Goal: Information Seeking & Learning: Learn about a topic

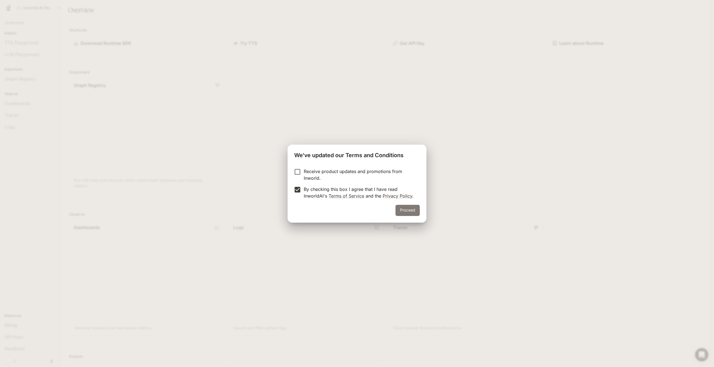
click at [414, 213] on button "Proceed" at bounding box center [408, 210] width 24 height 11
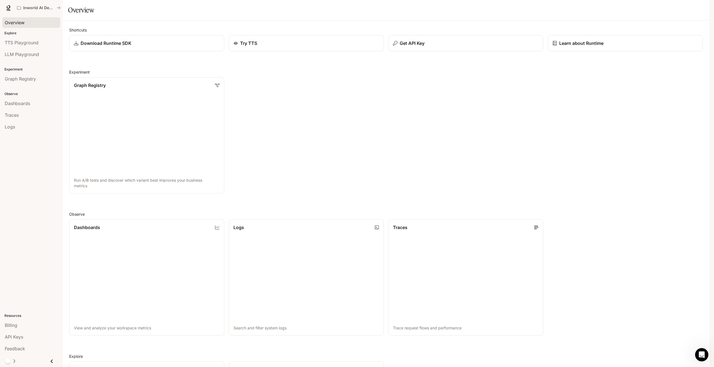
click at [17, 21] on span "Overview" at bounding box center [15, 22] width 20 height 7
click at [44, 9] on p "Inworld AI Demos" at bounding box center [38, 8] width 31 height 5
click at [56, 4] on button "Inworld AI Demos" at bounding box center [39, 7] width 49 height 11
click at [59, 8] on icon "All workspaces" at bounding box center [59, 8] width 4 height 4
click at [29, 50] on link "LLM Playground" at bounding box center [31, 54] width 58 height 11
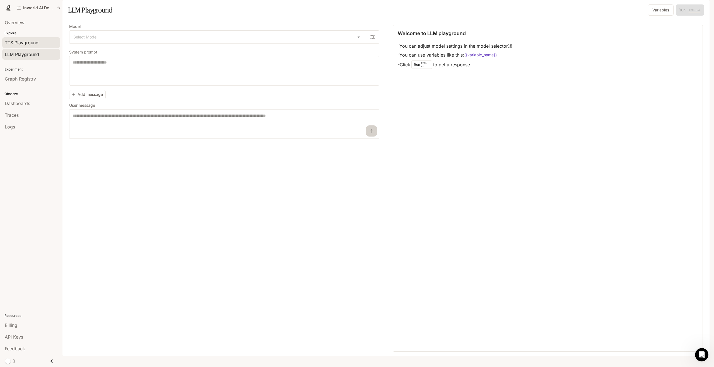
click at [30, 44] on span "TTS Playground" at bounding box center [22, 42] width 34 height 7
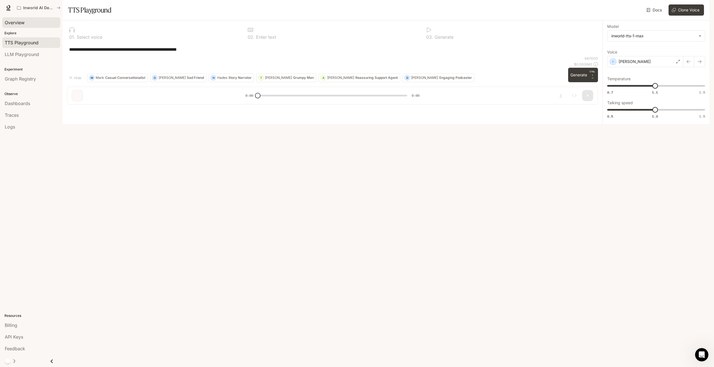
click at [28, 26] on link "Overview" at bounding box center [31, 22] width 58 height 11
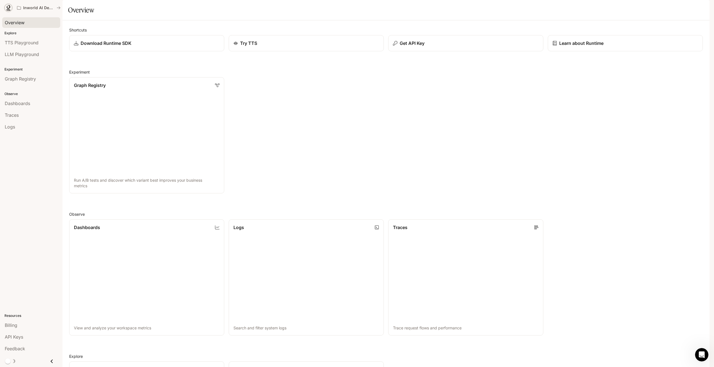
click at [8, 5] on link at bounding box center [8, 8] width 8 height 8
click at [37, 7] on p "Inworld AI Demos" at bounding box center [38, 8] width 31 height 5
click at [339, 168] on div "Graph Registry Run A/B tests and discover which variant best improves your busi…" at bounding box center [384, 133] width 638 height 121
click at [22, 21] on span "Overview" at bounding box center [15, 22] width 20 height 7
click at [28, 8] on p "Inworld AI Demos" at bounding box center [38, 8] width 31 height 5
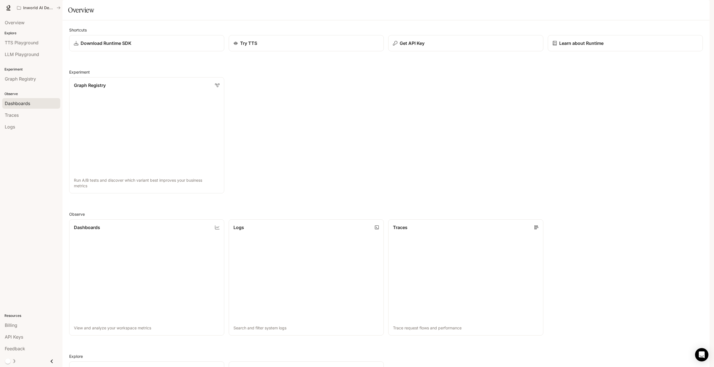
click at [34, 108] on link "Dashboards" at bounding box center [31, 103] width 58 height 11
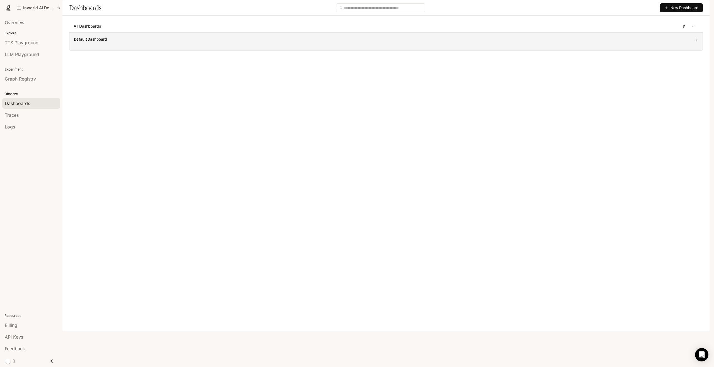
click at [130, 50] on div "Default Dashboard" at bounding box center [385, 41] width 633 height 18
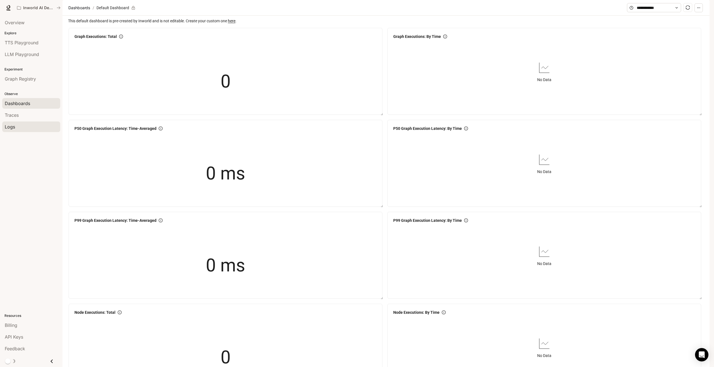
click at [20, 128] on div "Logs" at bounding box center [31, 127] width 53 height 7
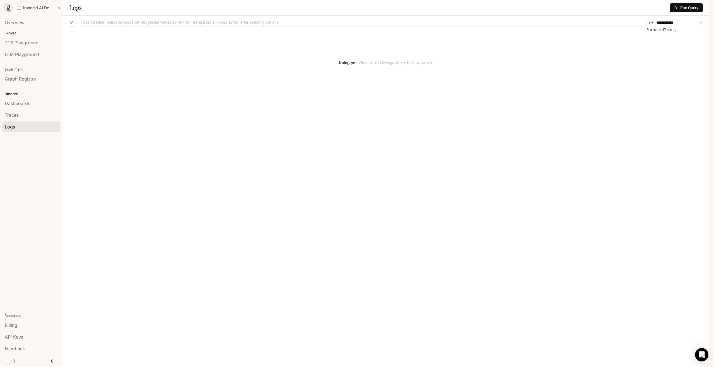
click at [7, 9] on icon at bounding box center [9, 8] width 6 height 6
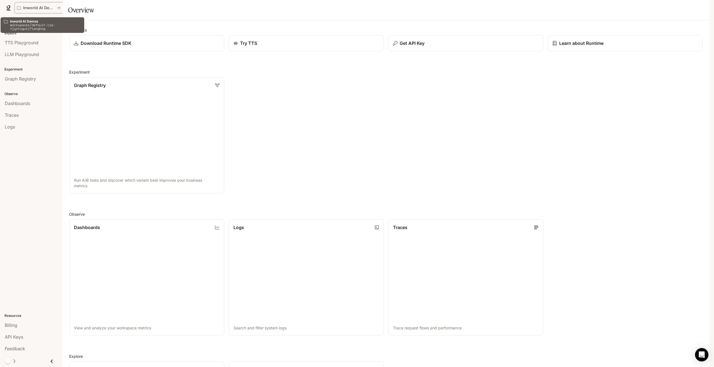
click at [59, 7] on icon "All workspaces" at bounding box center [59, 8] width 4 height 4
drag, startPoint x: 59, startPoint y: 7, endPoint x: 55, endPoint y: 201, distance: 193.7
click at [55, 201] on div "Overview Explore TTS Playground LLM Playground Experiment Graph Registry Observ…" at bounding box center [31, 192] width 62 height 352
click at [25, 8] on p "Inworld AI Demos" at bounding box center [38, 8] width 31 height 5
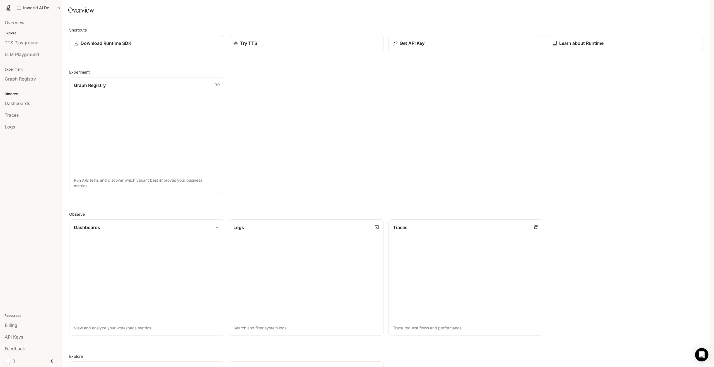
click at [699, 9] on img "button" at bounding box center [702, 8] width 8 height 8
click at [648, 43] on span "Billing" at bounding box center [667, 41] width 72 height 6
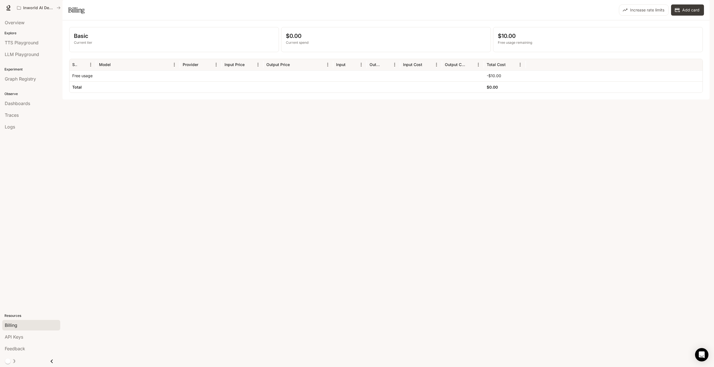
click at [645, 8] on span "Runtime" at bounding box center [648, 7] width 15 height 7
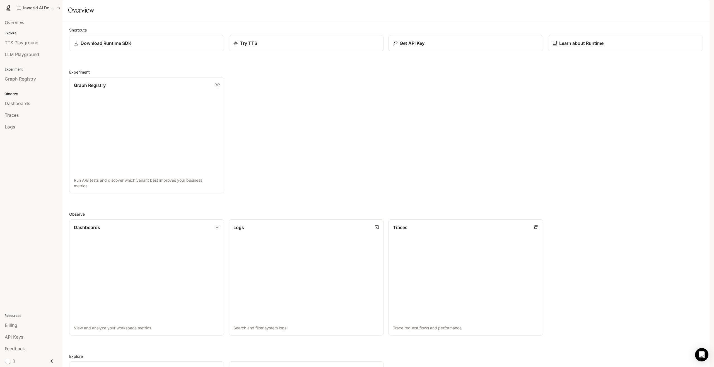
click at [685, 8] on span "Documentation" at bounding box center [676, 7] width 28 height 7
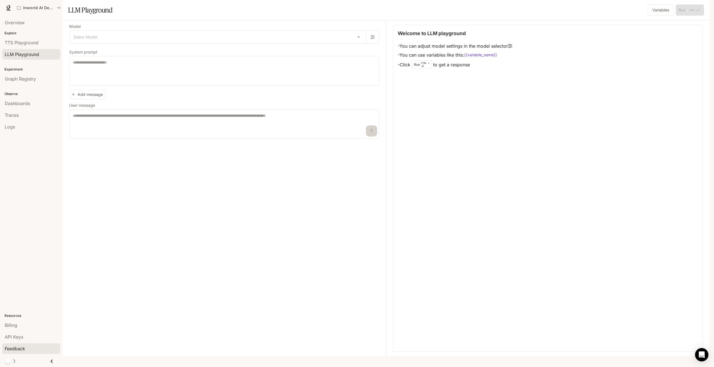
click at [12, 351] on span "Feedback" at bounding box center [15, 349] width 20 height 7
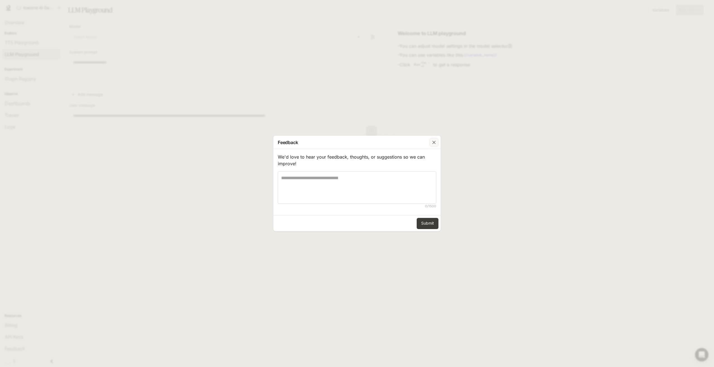
click at [437, 144] on div "button" at bounding box center [434, 142] width 9 height 9
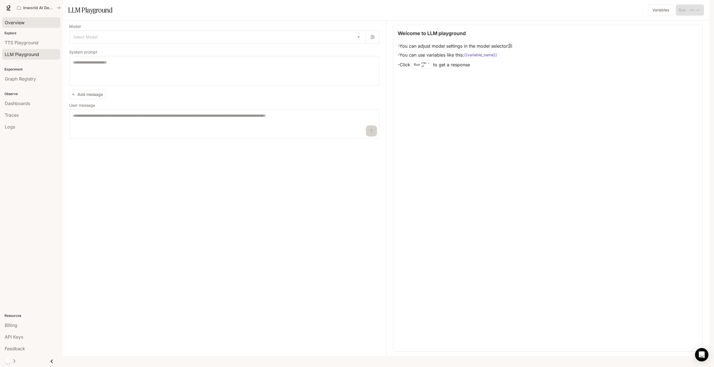
click at [28, 25] on div "Overview" at bounding box center [31, 22] width 53 height 7
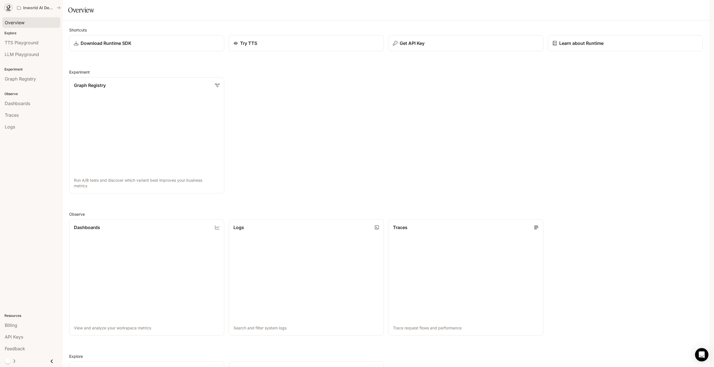
click at [11, 9] on icon at bounding box center [9, 8] width 6 height 6
click at [47, 10] on p "Inworld AI Demos" at bounding box center [38, 8] width 31 height 5
click at [59, 8] on icon "All workspaces" at bounding box center [58, 7] width 3 height 3
click at [18, 25] on span "Overview" at bounding box center [15, 22] width 20 height 7
click at [15, 45] on span "TTS Playground" at bounding box center [22, 42] width 34 height 7
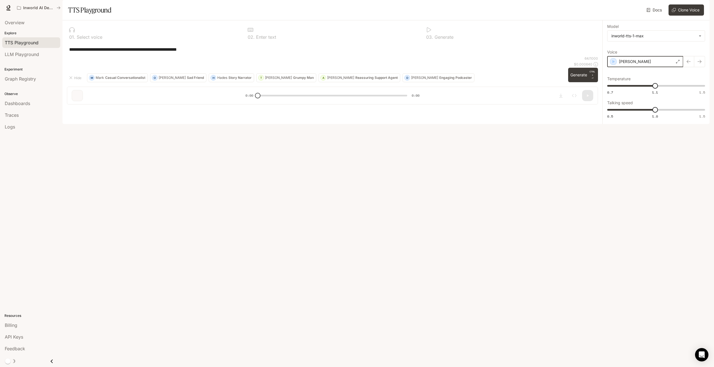
click at [614, 64] on icon "button" at bounding box center [614, 62] width 6 height 6
click at [681, 67] on div "[PERSON_NAME]" at bounding box center [645, 61] width 76 height 11
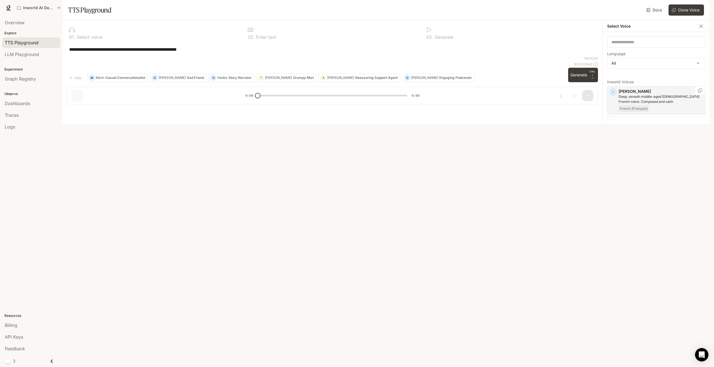
click at [614, 95] on icon "button" at bounding box center [613, 92] width 6 height 6
click at [612, 126] on icon "button" at bounding box center [613, 123] width 6 height 6
click at [613, 182] on icon "button" at bounding box center [613, 179] width 6 height 6
click at [471, 56] on div "**********" at bounding box center [332, 49] width 531 height 13
click at [698, 30] on button "button" at bounding box center [701, 26] width 8 height 8
